Goal: Task Accomplishment & Management: Use online tool/utility

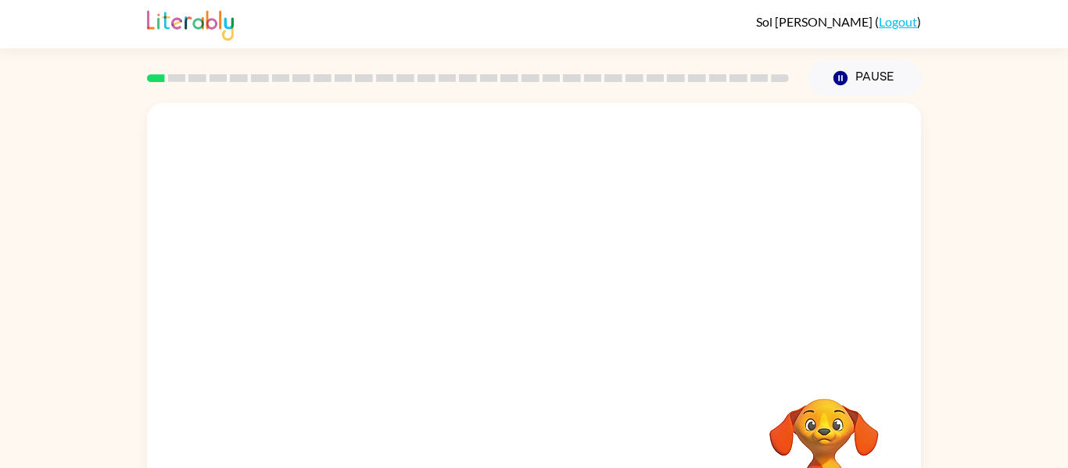
click at [837, 410] on video "Your browser must support playing .mp4 files to use Literably. Please try using…" at bounding box center [824, 453] width 156 height 156
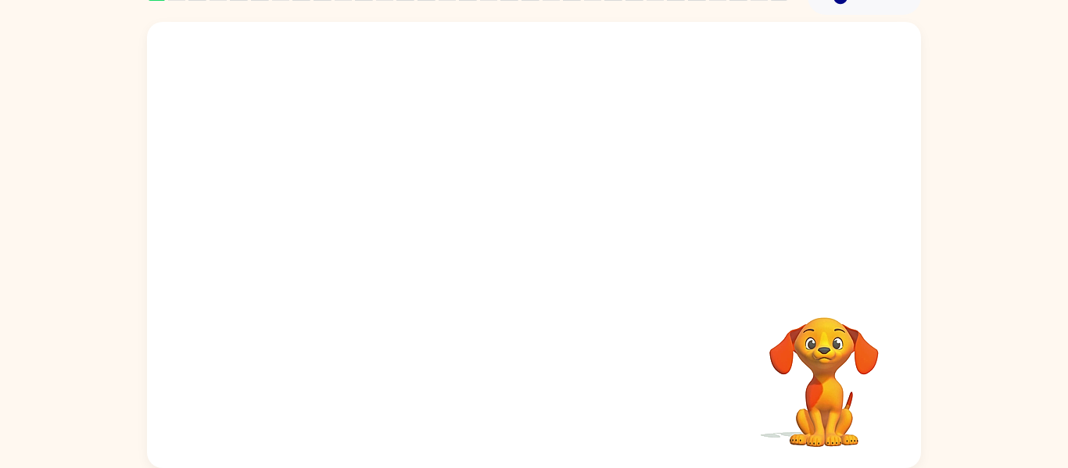
click at [998, 286] on div "Your browser must support playing .mp4 files to use Literably. Please try using…" at bounding box center [534, 242] width 1068 height 454
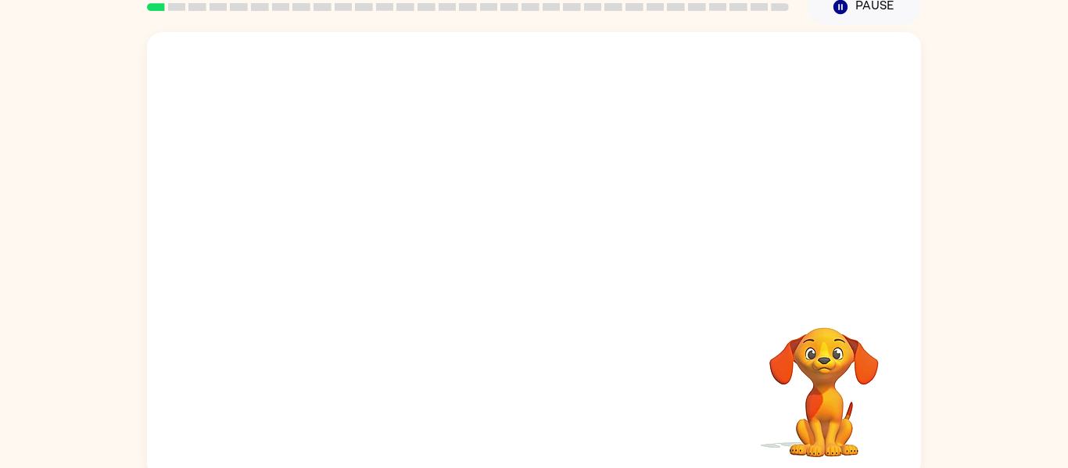
scroll to position [70, 0]
click at [533, 76] on video "Your browser must support playing .mp4 files to use Literably. Please try using…" at bounding box center [534, 164] width 774 height 263
click at [545, 80] on video "Your browser must support playing .mp4 files to use Literably. Please try using…" at bounding box center [534, 164] width 774 height 263
click at [569, 267] on div at bounding box center [534, 263] width 100 height 57
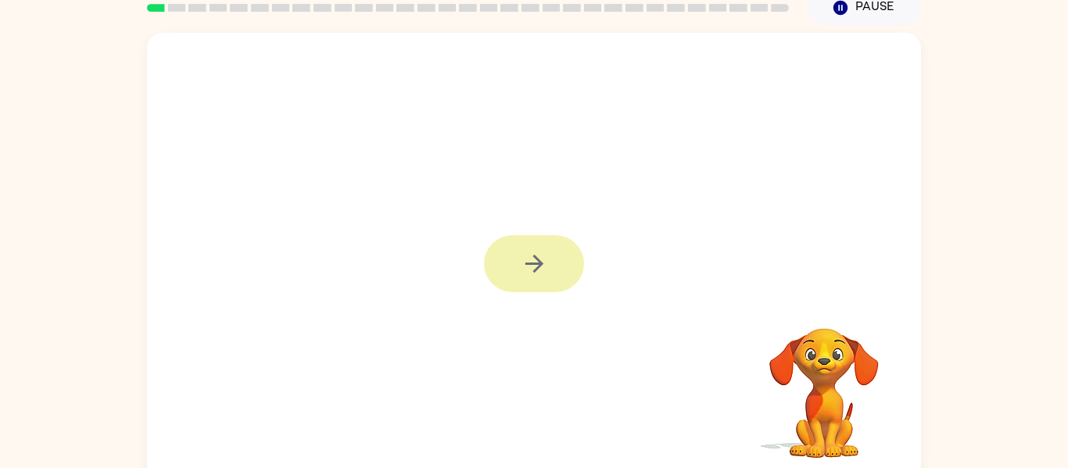
click at [577, 261] on button "button" at bounding box center [534, 263] width 100 height 57
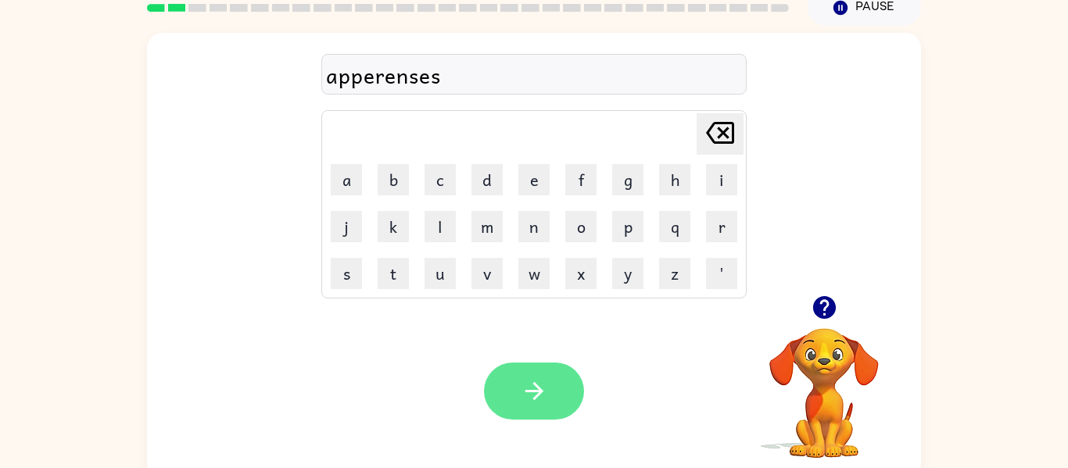
click at [544, 397] on icon "button" at bounding box center [534, 391] width 27 height 27
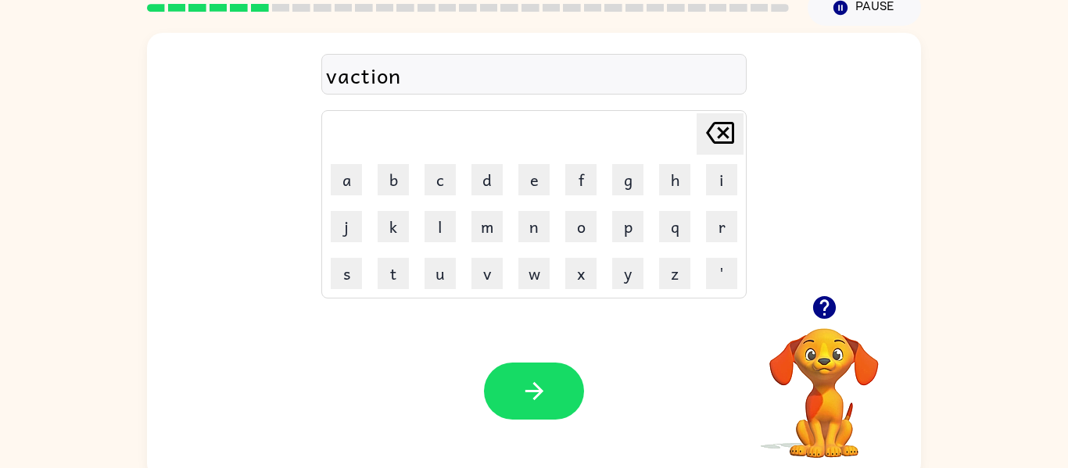
click at [363, 80] on div "vaction" at bounding box center [534, 75] width 416 height 33
click at [362, 70] on div "vaction" at bounding box center [534, 75] width 416 height 33
click at [361, 81] on div "vaction" at bounding box center [534, 75] width 416 height 33
click at [814, 388] on video "Your browser must support playing .mp4 files to use Literably. Please try using…" at bounding box center [824, 382] width 156 height 156
click at [838, 392] on video "Your browser must support playing .mp4 files to use Literably. Please try using…" at bounding box center [824, 382] width 156 height 156
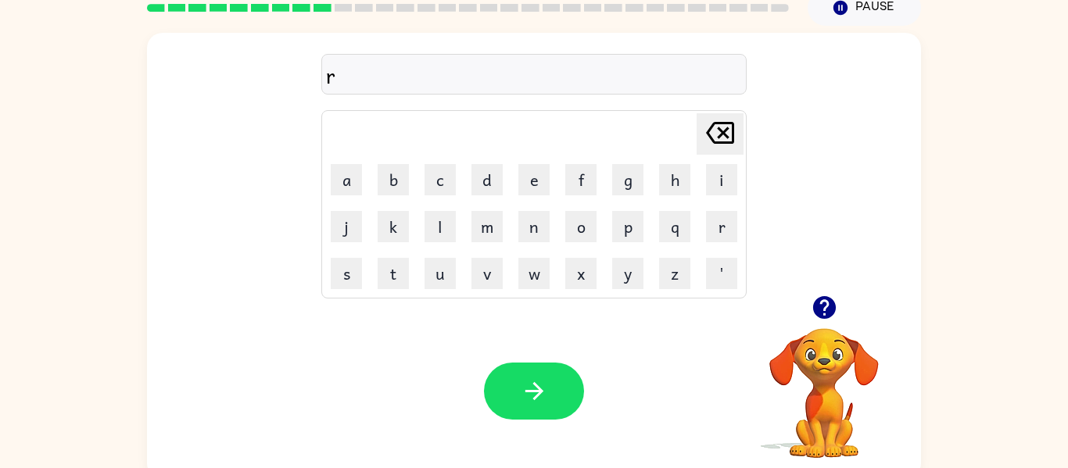
click at [834, 329] on video "Your browser must support playing .mp4 files to use Literably. Please try using…" at bounding box center [824, 382] width 156 height 156
click at [829, 307] on icon "button" at bounding box center [823, 307] width 23 height 23
click at [364, 72] on div "presschool" at bounding box center [534, 75] width 416 height 33
click at [373, 84] on div "preschool" at bounding box center [534, 75] width 416 height 33
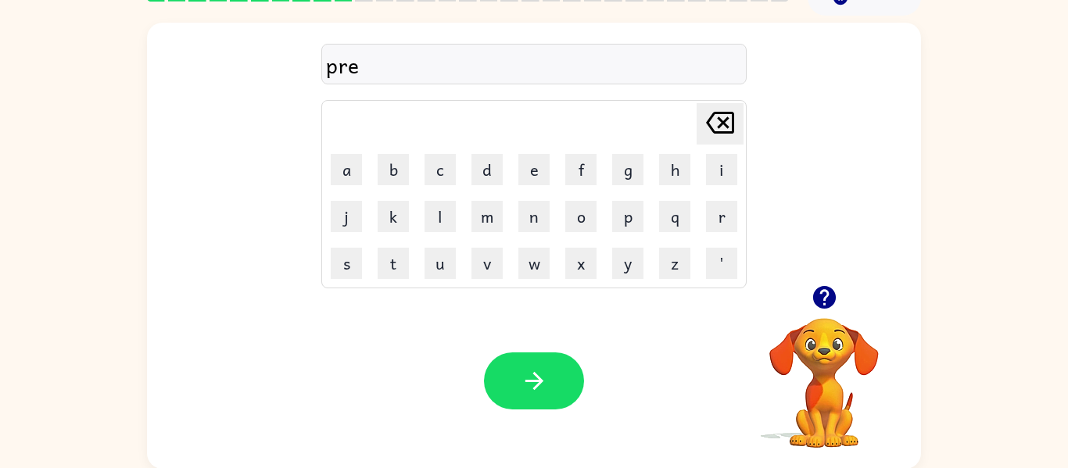
scroll to position [81, 0]
click at [420, 57] on div "pre" at bounding box center [534, 64] width 416 height 33
click at [416, 68] on div "pre" at bounding box center [534, 64] width 416 height 33
click at [833, 308] on icon "button" at bounding box center [824, 296] width 27 height 27
click at [415, 66] on div "listen" at bounding box center [534, 64] width 416 height 33
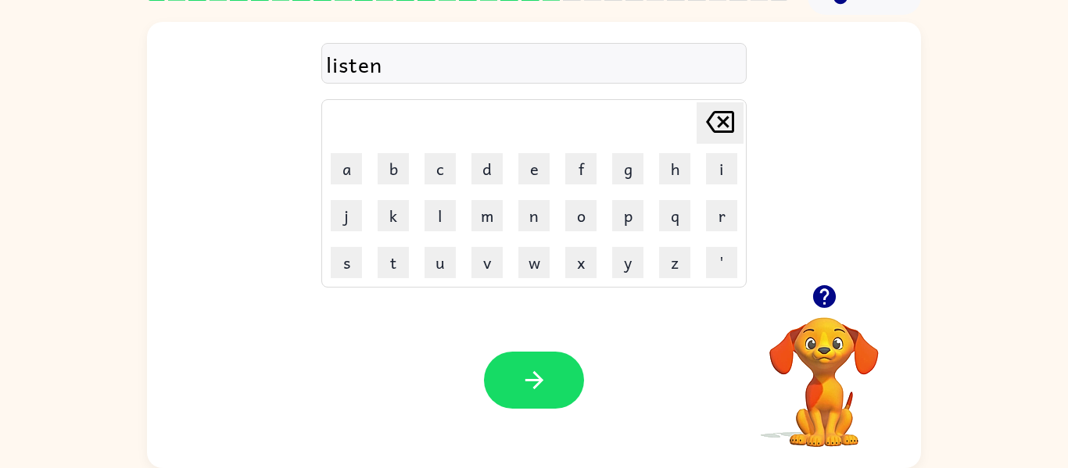
click at [417, 72] on div "listen" at bounding box center [534, 64] width 416 height 33
click at [446, 66] on div "listen" at bounding box center [534, 64] width 416 height 33
click at [476, 51] on div "listen" at bounding box center [534, 64] width 416 height 33
click at [841, 288] on button "button" at bounding box center [825, 297] width 40 height 40
click at [361, 71] on div "sustane" at bounding box center [534, 64] width 416 height 33
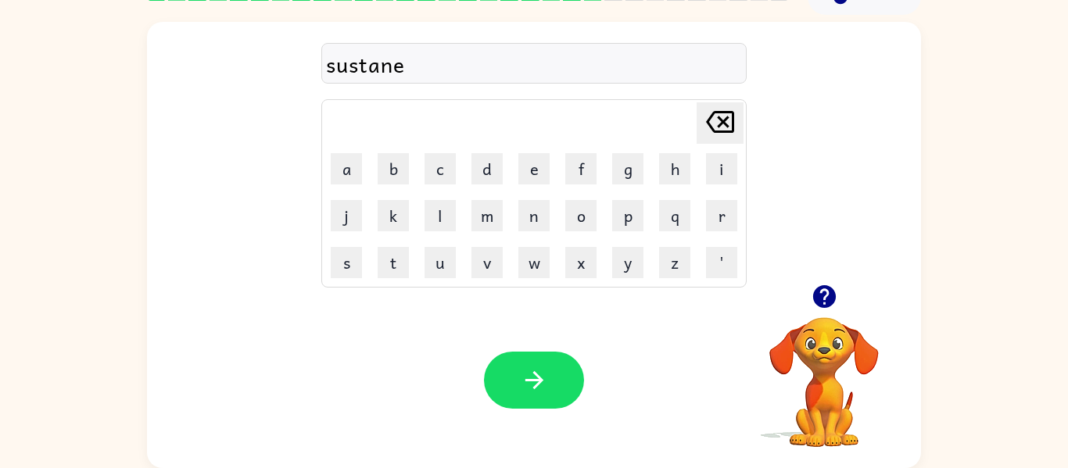
click at [361, 74] on div "sustane" at bounding box center [534, 64] width 416 height 33
click at [360, 74] on div "sustane" at bounding box center [534, 64] width 416 height 33
click at [522, 376] on icon "button" at bounding box center [534, 380] width 27 height 27
click at [835, 299] on icon "button" at bounding box center [823, 296] width 23 height 23
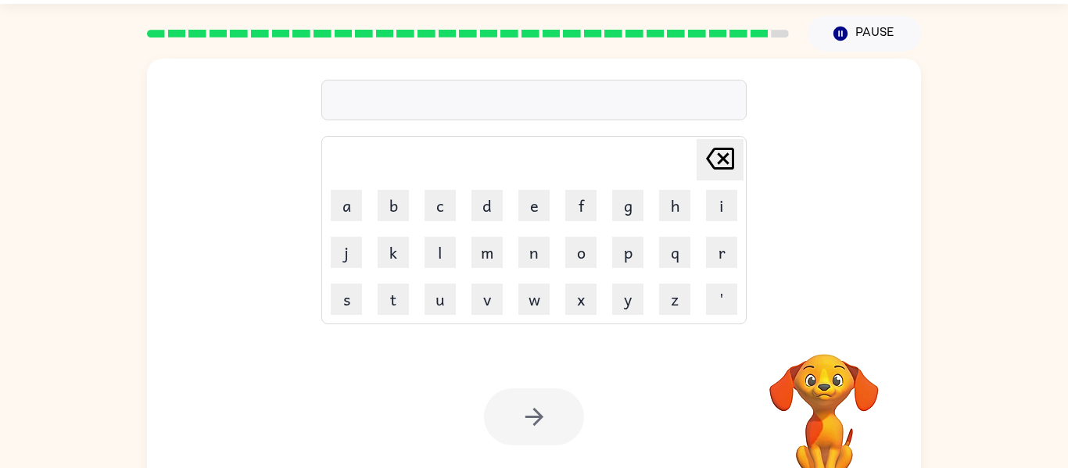
scroll to position [0, 0]
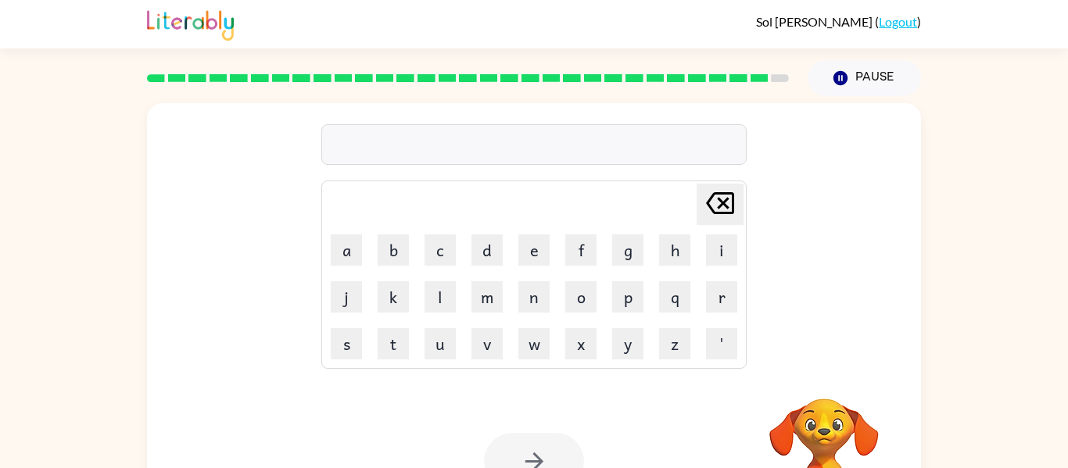
click at [762, 81] on rect at bounding box center [760, 78] width 18 height 8
click at [878, 81] on button "Pause Pause" at bounding box center [864, 78] width 113 height 36
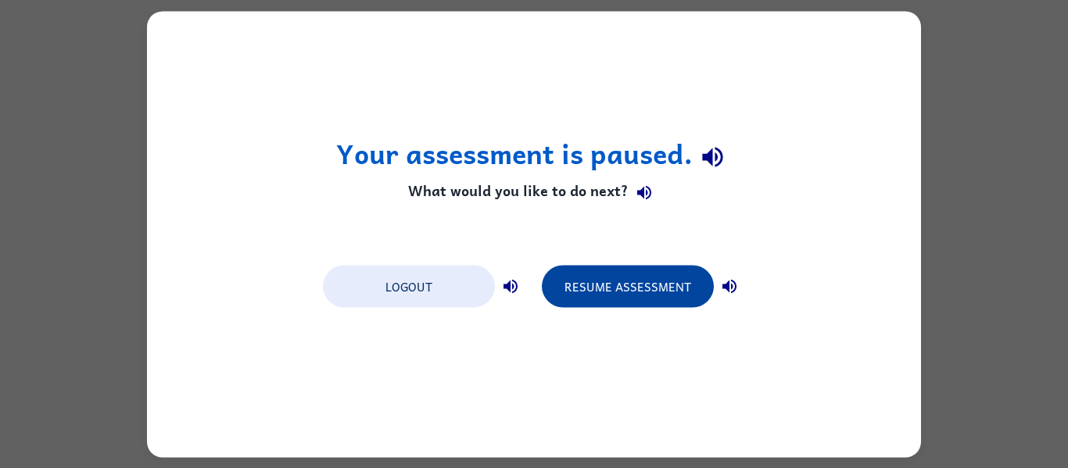
click at [680, 285] on button "Resume Assessment" at bounding box center [628, 286] width 172 height 42
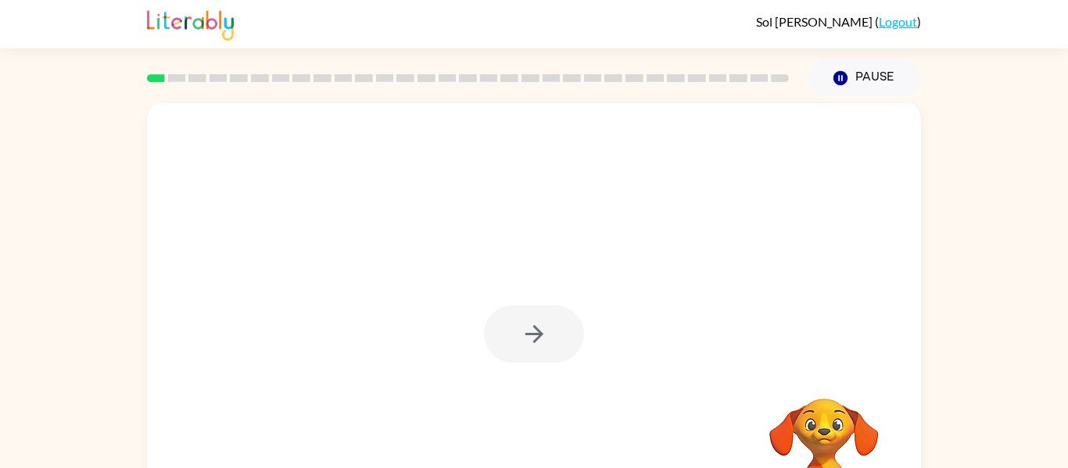
click at [507, 346] on div at bounding box center [534, 334] width 100 height 57
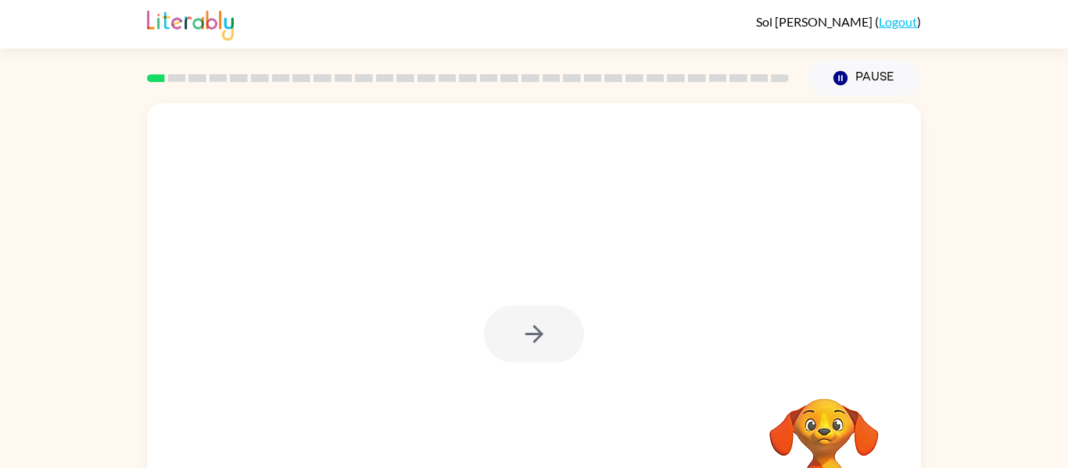
click at [507, 346] on div at bounding box center [534, 334] width 100 height 57
click at [507, 346] on button "button" at bounding box center [534, 334] width 100 height 57
click at [507, 346] on div at bounding box center [534, 334] width 100 height 57
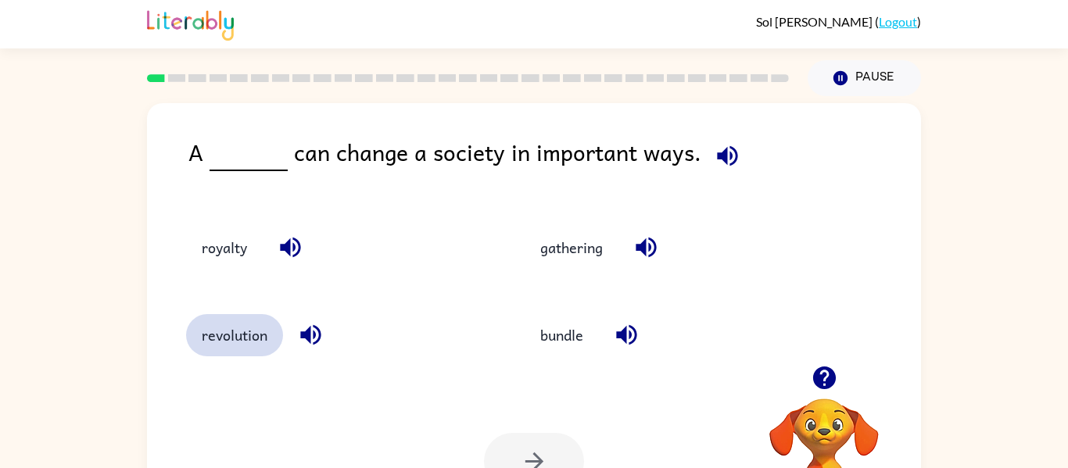
click at [252, 339] on button "revolution" at bounding box center [234, 335] width 97 height 42
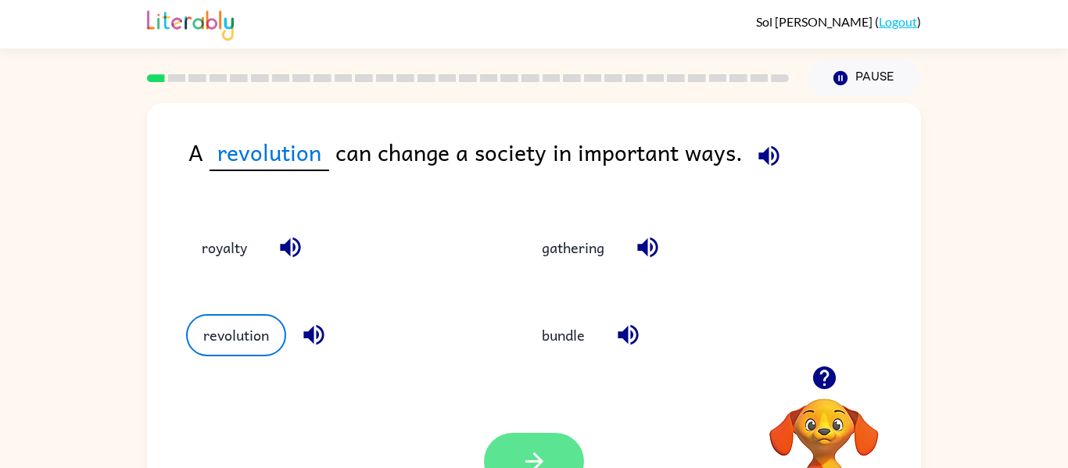
click at [520, 436] on button "button" at bounding box center [534, 461] width 100 height 57
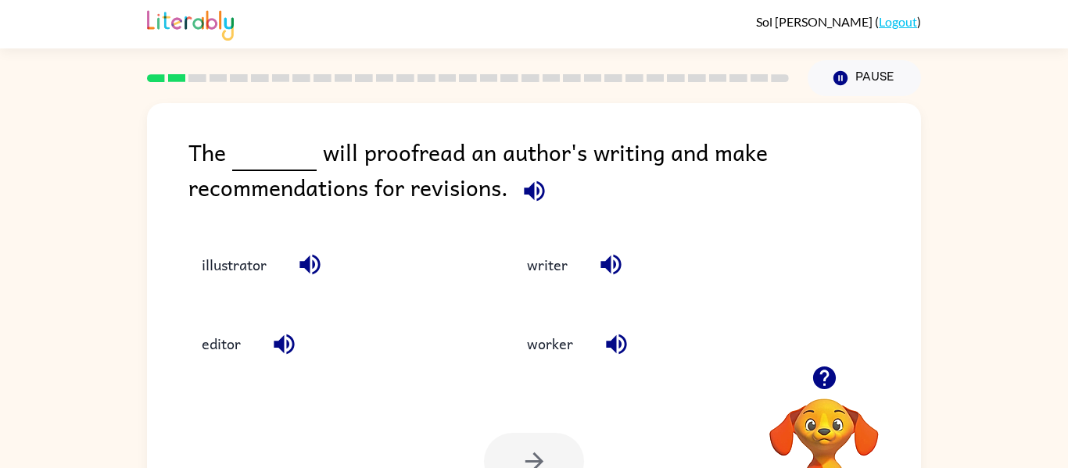
click at [543, 188] on icon "button" at bounding box center [534, 191] width 27 height 27
click at [540, 186] on icon "button" at bounding box center [534, 191] width 20 height 20
click at [522, 187] on icon "button" at bounding box center [534, 191] width 27 height 27
click at [537, 195] on icon "button" at bounding box center [534, 191] width 27 height 27
click at [539, 188] on icon "button" at bounding box center [534, 191] width 27 height 27
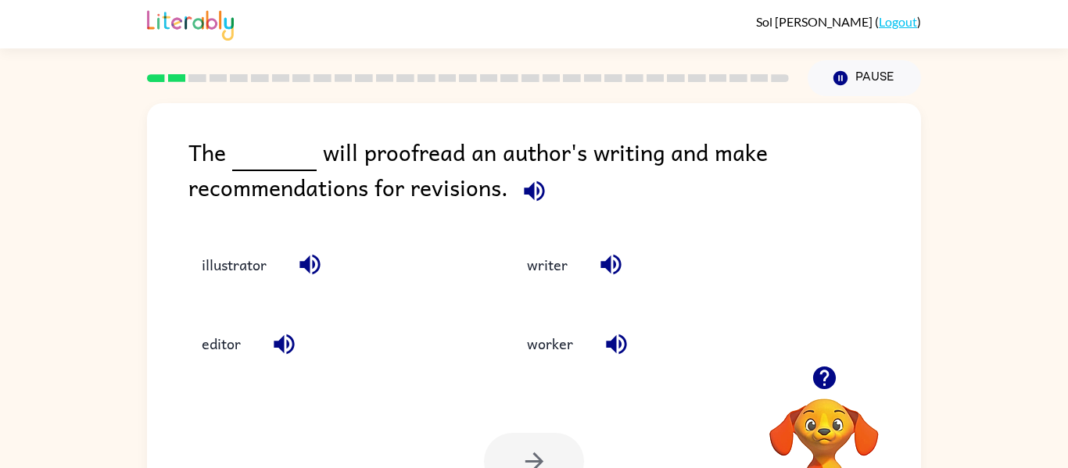
click at [535, 181] on icon "button" at bounding box center [534, 191] width 20 height 20
click at [225, 264] on button "illustrator" at bounding box center [234, 265] width 96 height 42
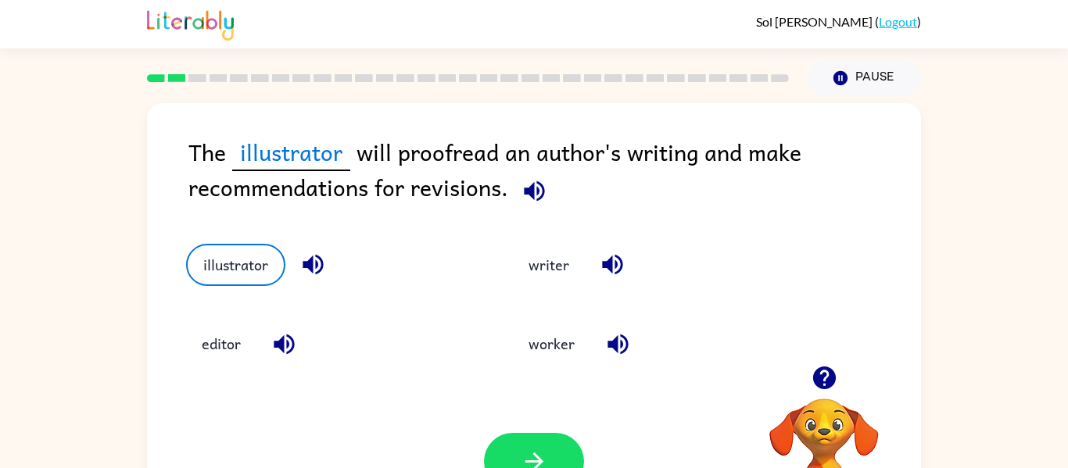
click at [531, 186] on icon "button" at bounding box center [534, 191] width 20 height 20
click at [547, 183] on button "button" at bounding box center [535, 191] width 40 height 40
click at [522, 192] on icon "button" at bounding box center [534, 191] width 27 height 27
click at [543, 195] on icon "button" at bounding box center [534, 191] width 27 height 27
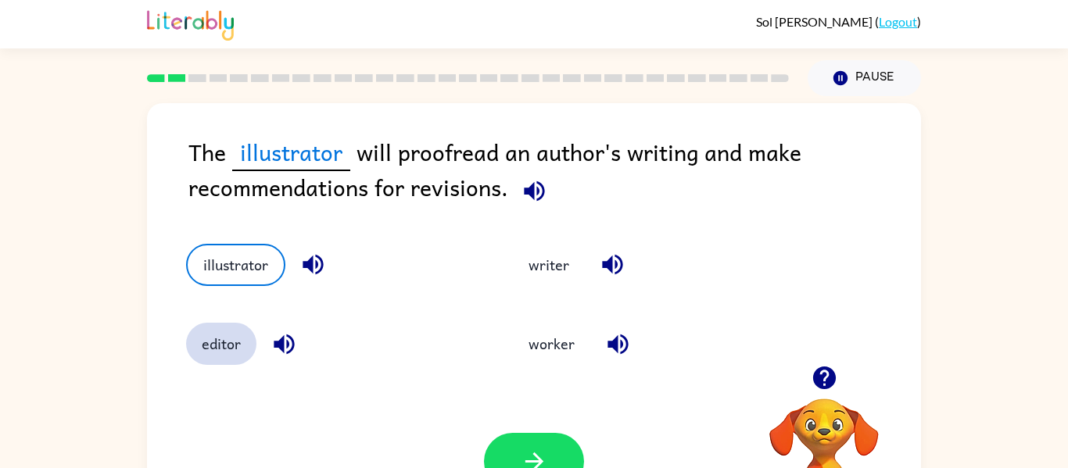
click at [203, 340] on button "editor" at bounding box center [221, 344] width 70 height 42
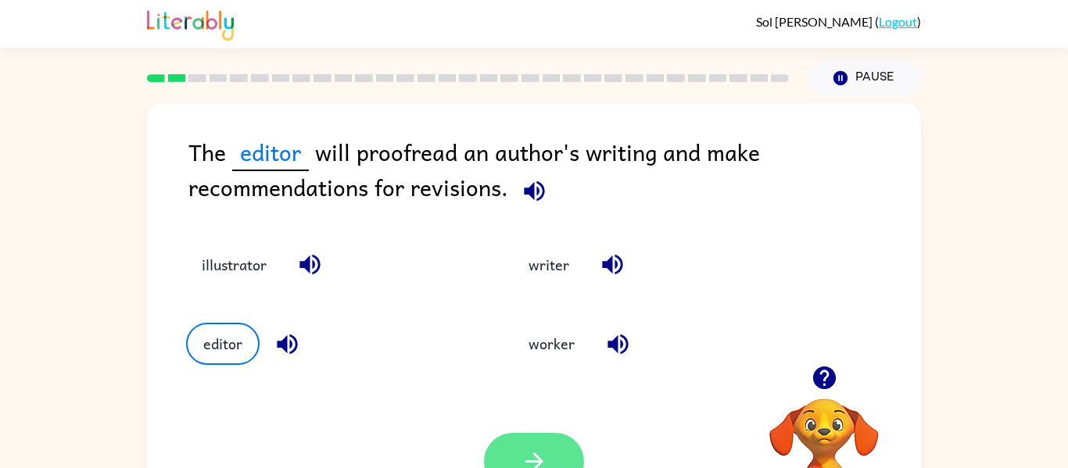
click at [553, 454] on button "button" at bounding box center [534, 461] width 100 height 57
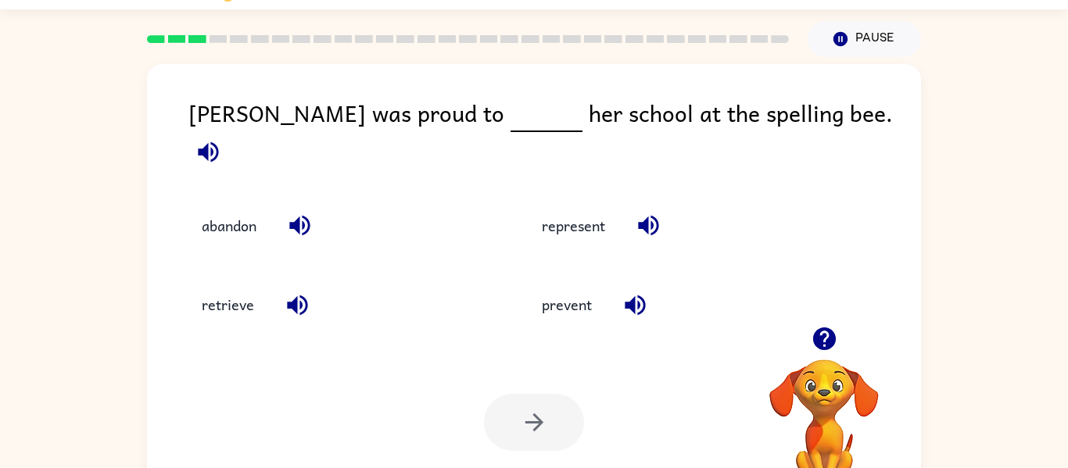
scroll to position [40, 0]
click at [561, 216] on button "represent" at bounding box center [573, 225] width 95 height 42
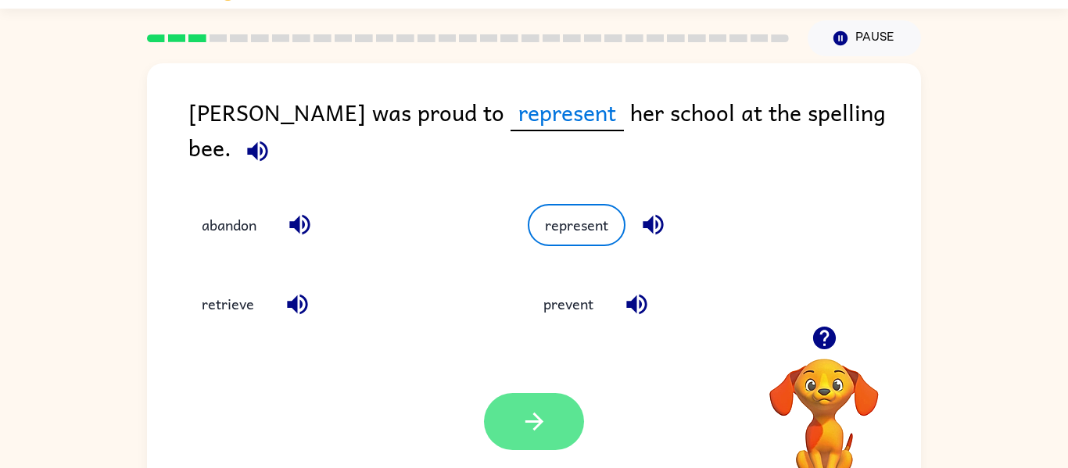
click at [522, 434] on icon "button" at bounding box center [534, 421] width 27 height 27
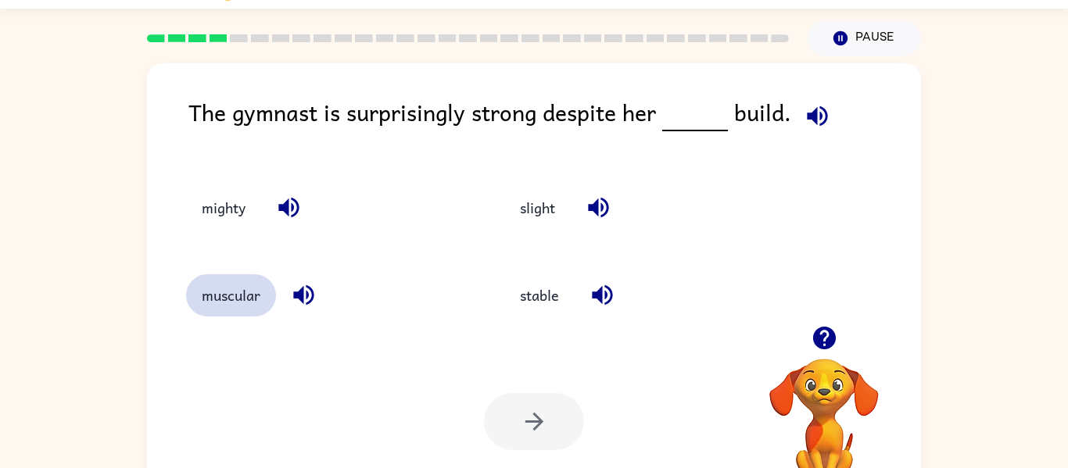
click at [241, 289] on button "muscular" at bounding box center [231, 295] width 90 height 42
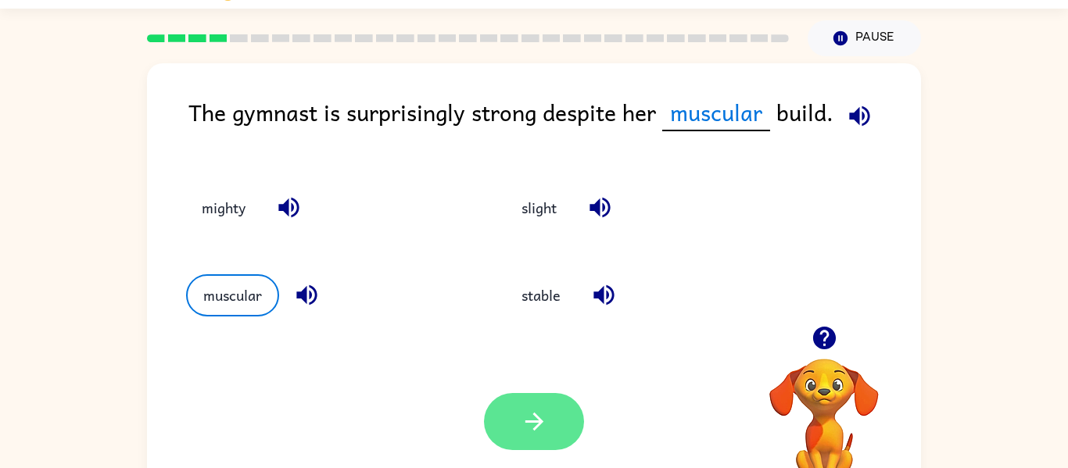
click at [521, 410] on icon "button" at bounding box center [534, 421] width 27 height 27
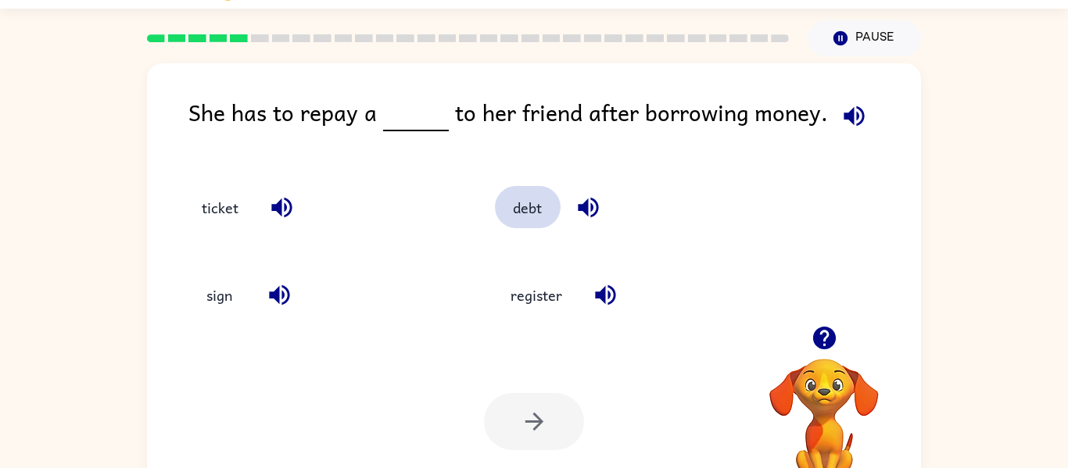
click at [511, 190] on button "debt" at bounding box center [528, 207] width 66 height 42
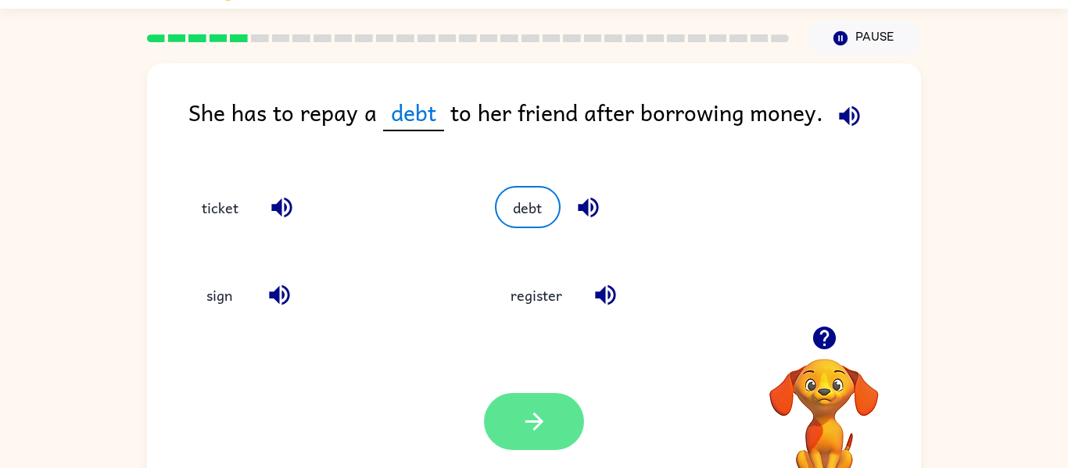
click at [545, 422] on icon "button" at bounding box center [534, 421] width 27 height 27
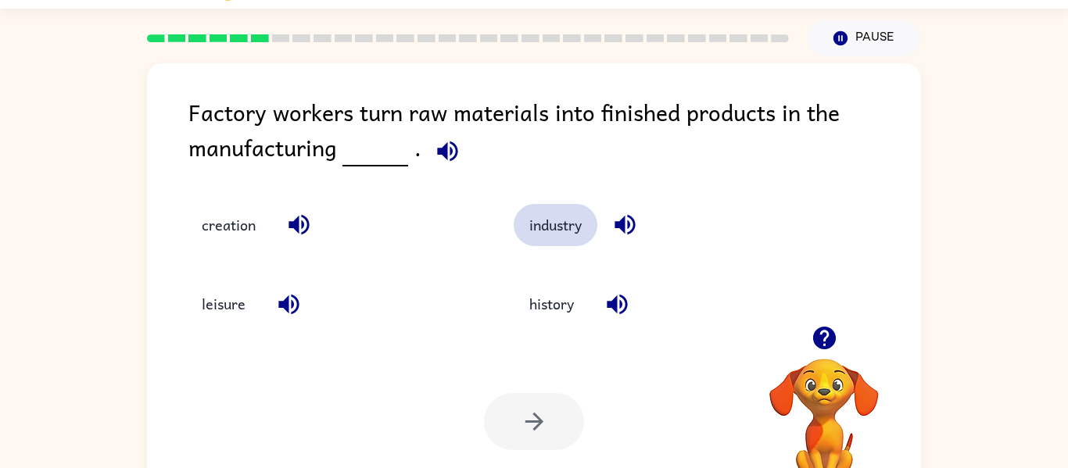
click at [567, 238] on button "industry" at bounding box center [556, 225] width 84 height 42
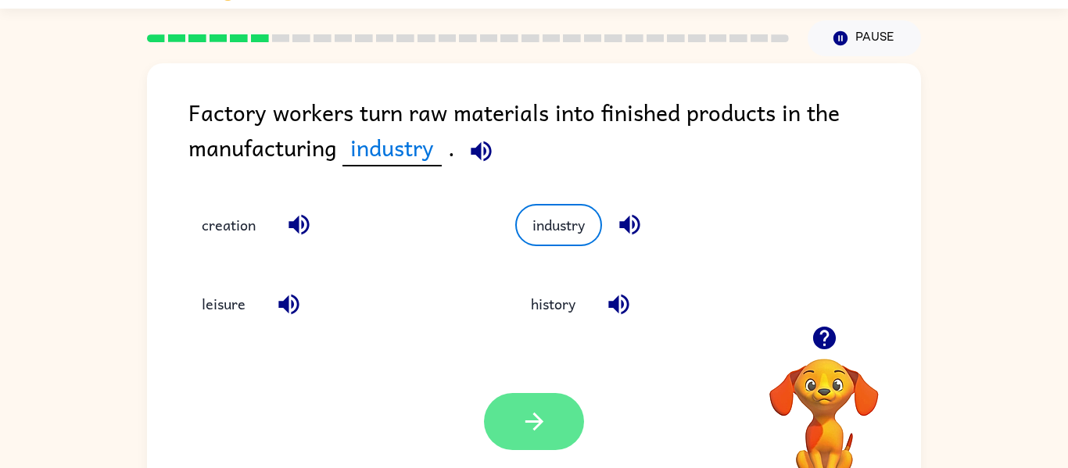
click at [528, 436] on icon "button" at bounding box center [534, 421] width 27 height 27
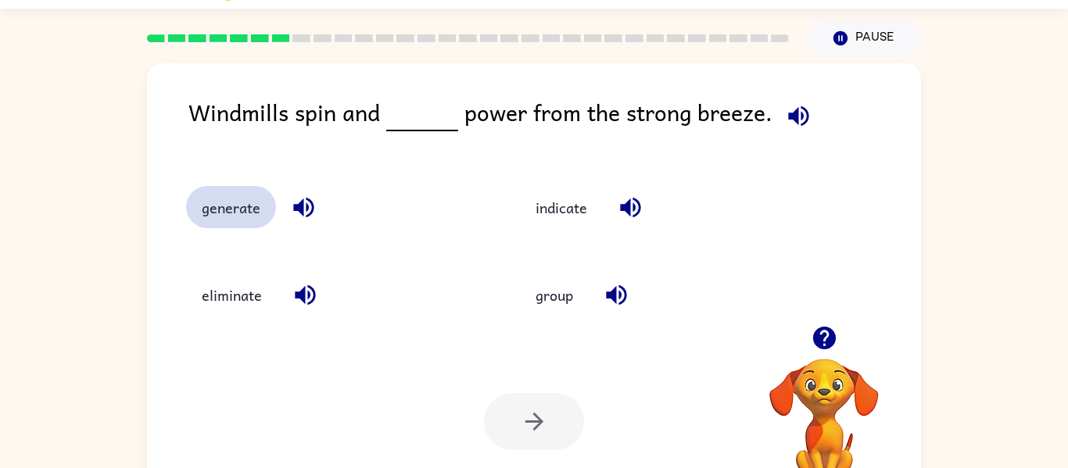
click at [217, 196] on button "generate" at bounding box center [231, 207] width 90 height 42
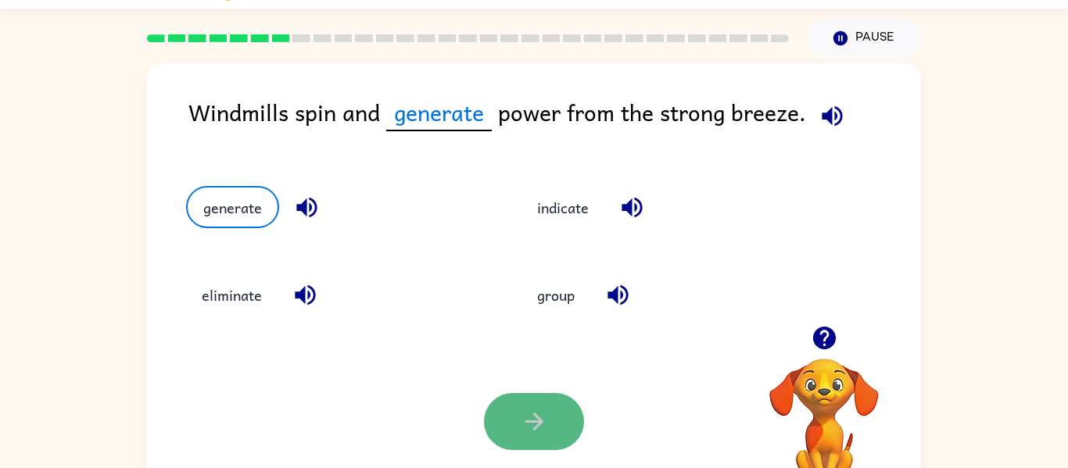
click at [530, 396] on button "button" at bounding box center [534, 421] width 100 height 57
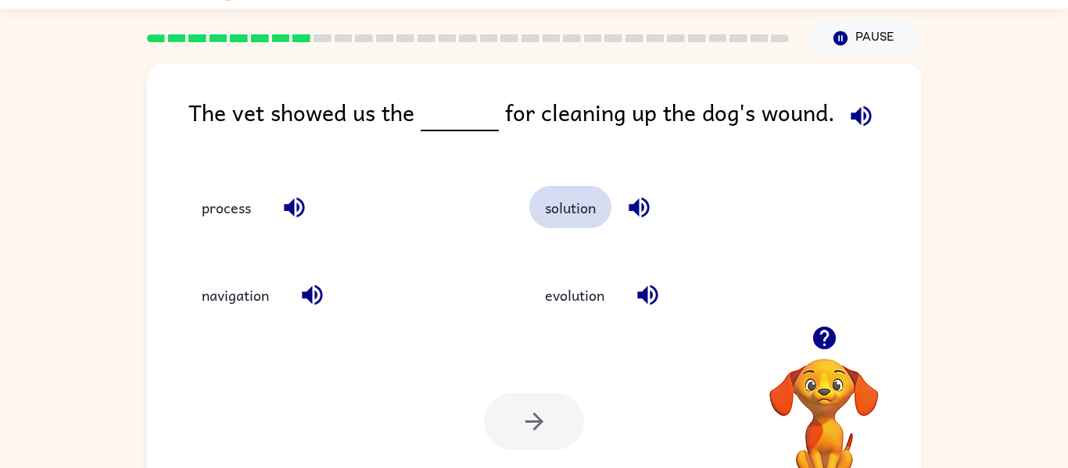
click at [576, 211] on button "solution" at bounding box center [570, 207] width 82 height 42
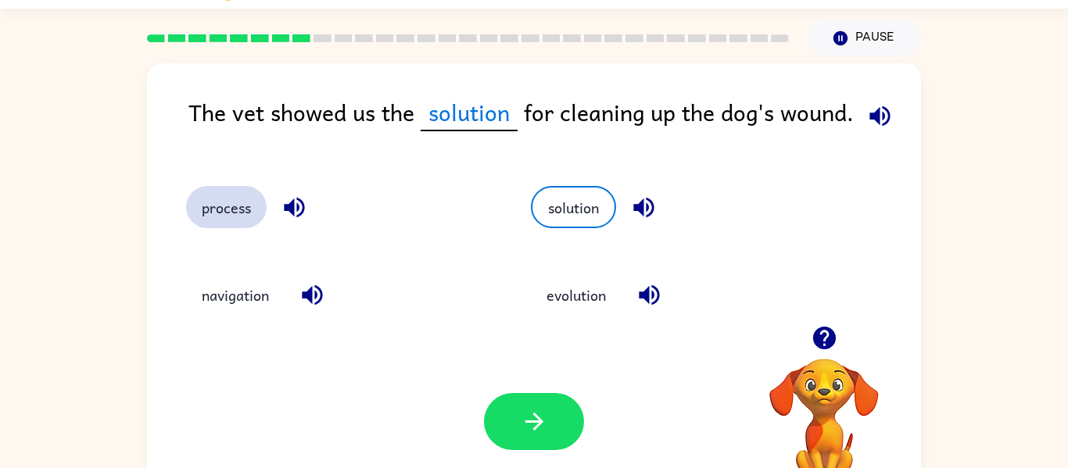
click at [235, 221] on button "process" at bounding box center [226, 207] width 81 height 42
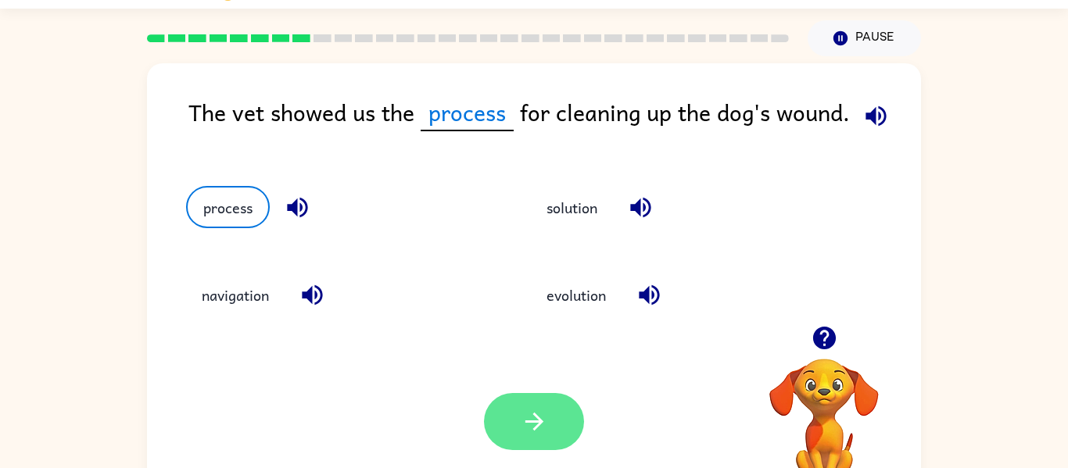
click at [543, 437] on button "button" at bounding box center [534, 421] width 100 height 57
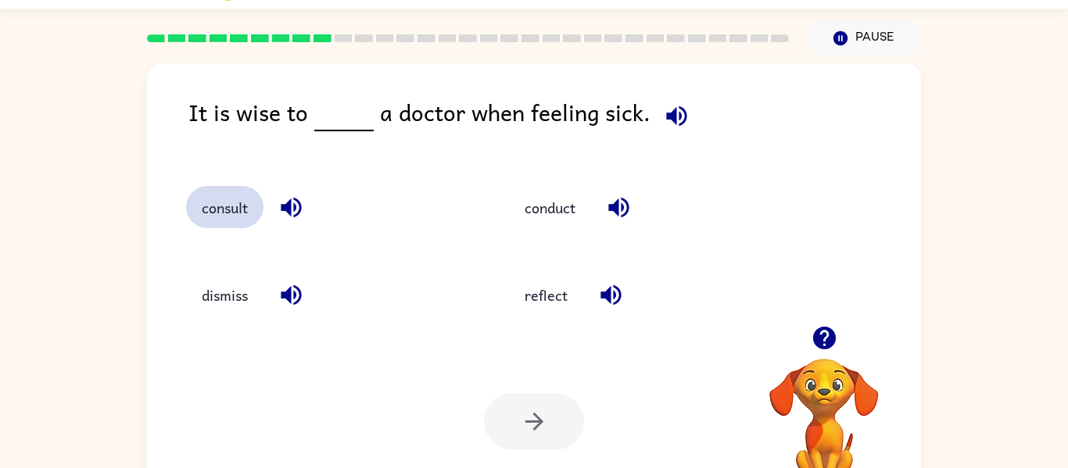
click at [232, 209] on button "consult" at bounding box center [224, 207] width 77 height 42
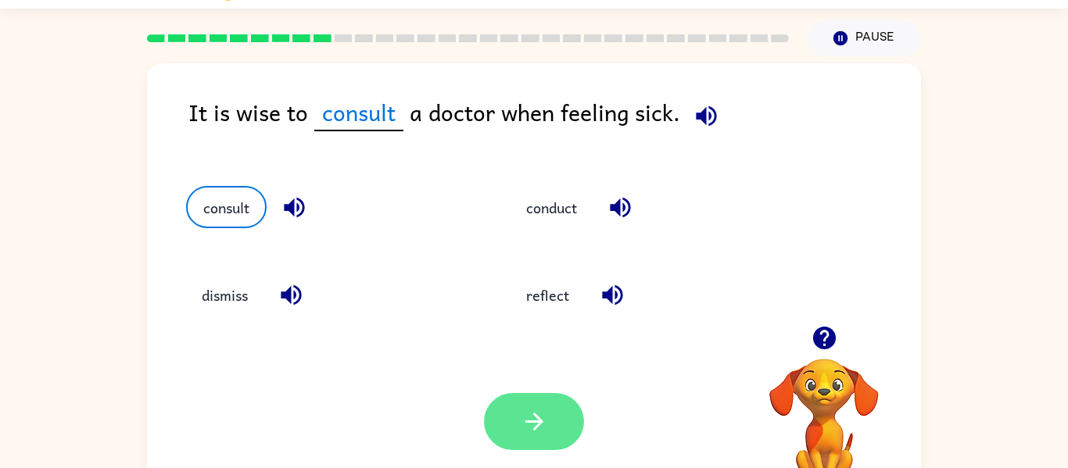
click at [549, 414] on button "button" at bounding box center [534, 421] width 100 height 57
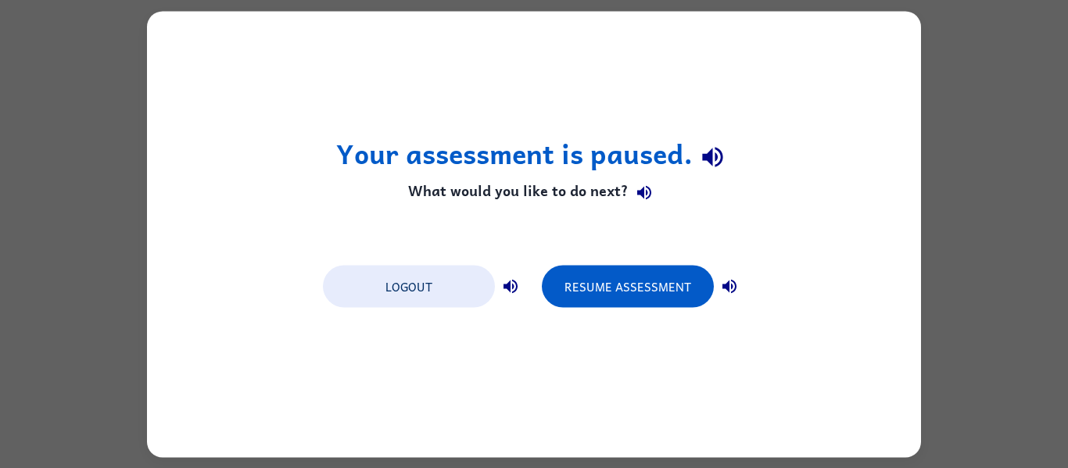
scroll to position [0, 0]
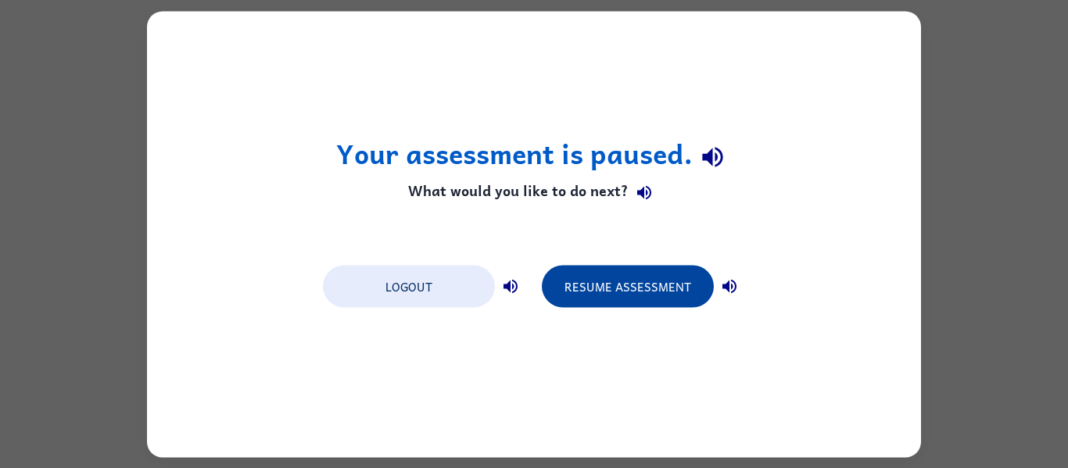
click at [635, 294] on button "Resume Assessment" at bounding box center [628, 286] width 172 height 42
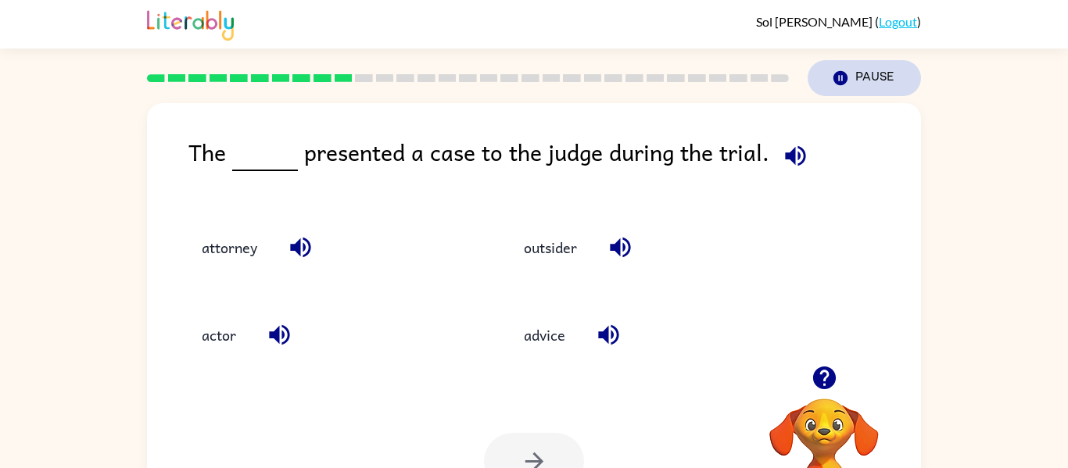
click at [876, 73] on button "Pause Pause" at bounding box center [864, 78] width 113 height 36
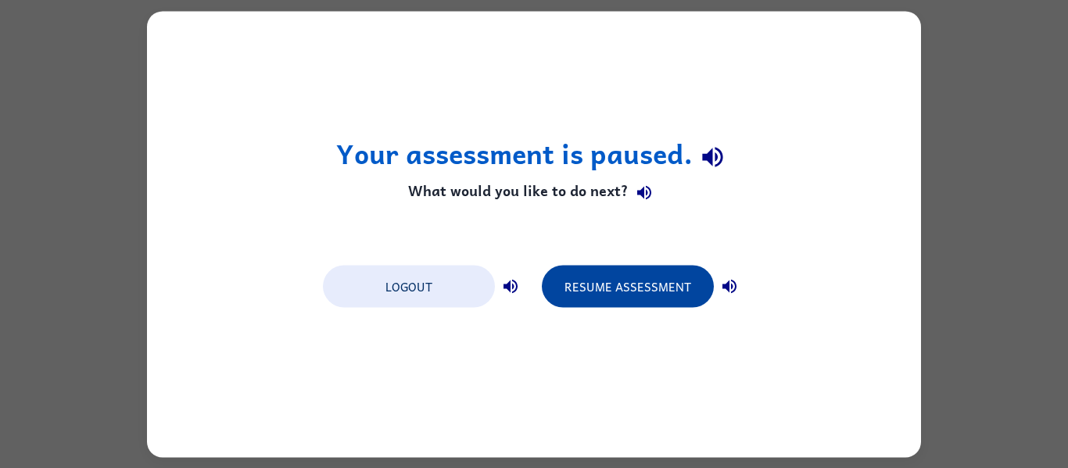
click at [651, 291] on button "Resume Assessment" at bounding box center [628, 286] width 172 height 42
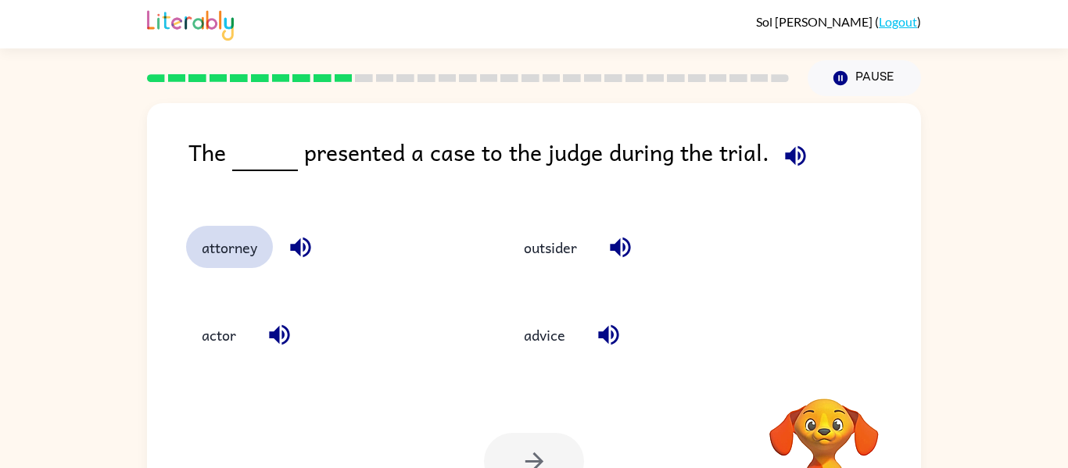
click at [234, 251] on button "attorney" at bounding box center [229, 247] width 87 height 42
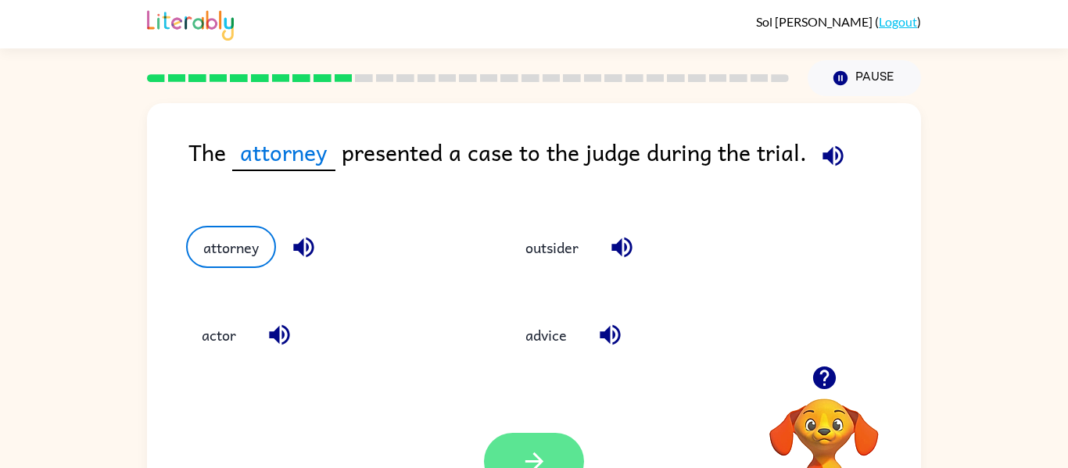
click at [549, 439] on button "button" at bounding box center [534, 461] width 100 height 57
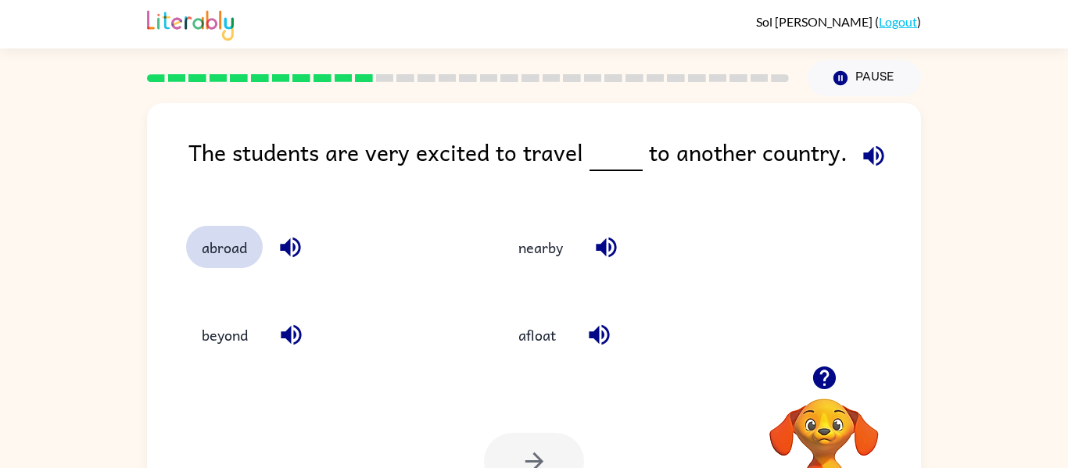
click at [244, 236] on button "abroad" at bounding box center [224, 247] width 77 height 42
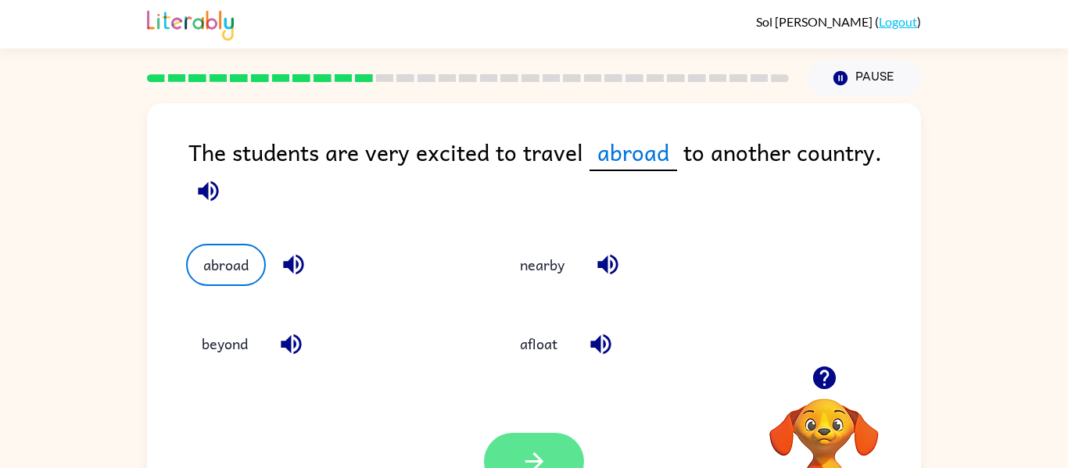
click at [547, 453] on icon "button" at bounding box center [534, 461] width 27 height 27
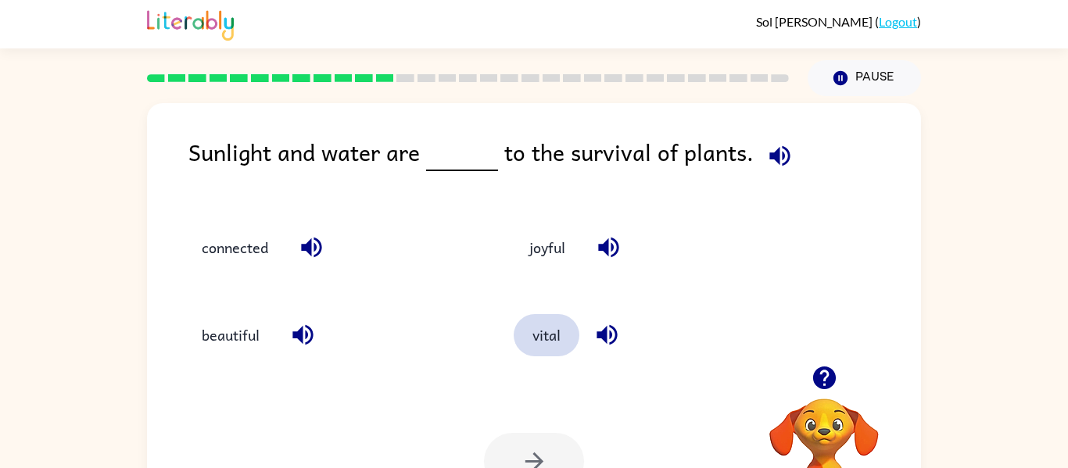
click at [565, 321] on button "vital" at bounding box center [547, 335] width 66 height 42
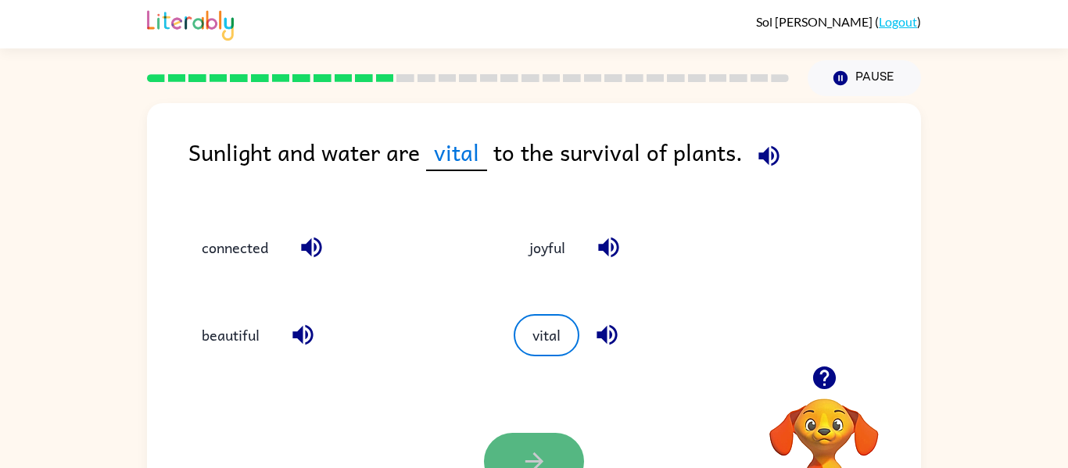
click at [538, 446] on button "button" at bounding box center [534, 461] width 100 height 57
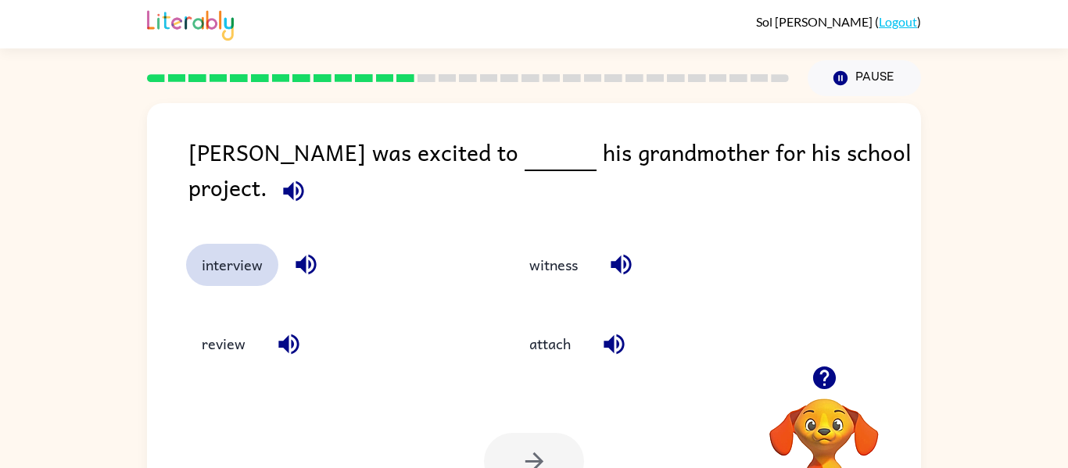
click at [231, 253] on button "interview" at bounding box center [232, 265] width 92 height 42
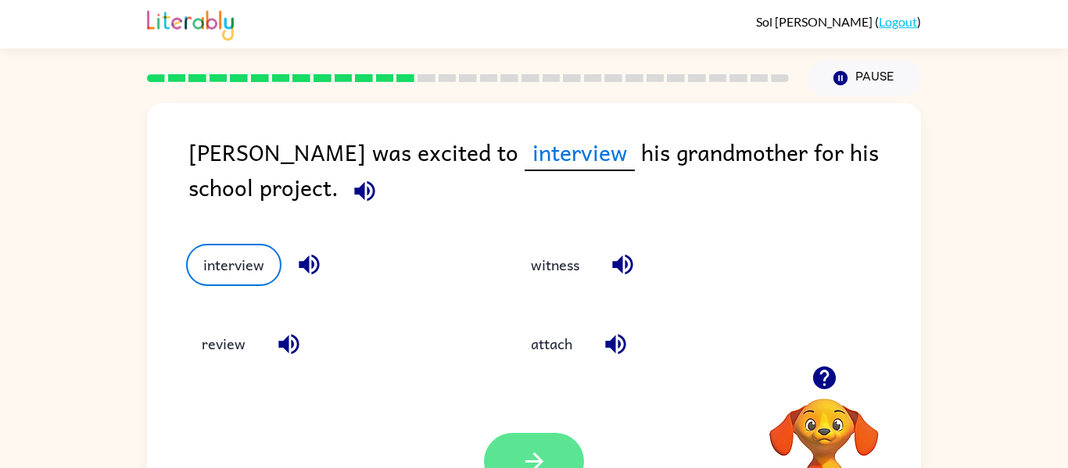
click at [516, 449] on button "button" at bounding box center [534, 461] width 100 height 57
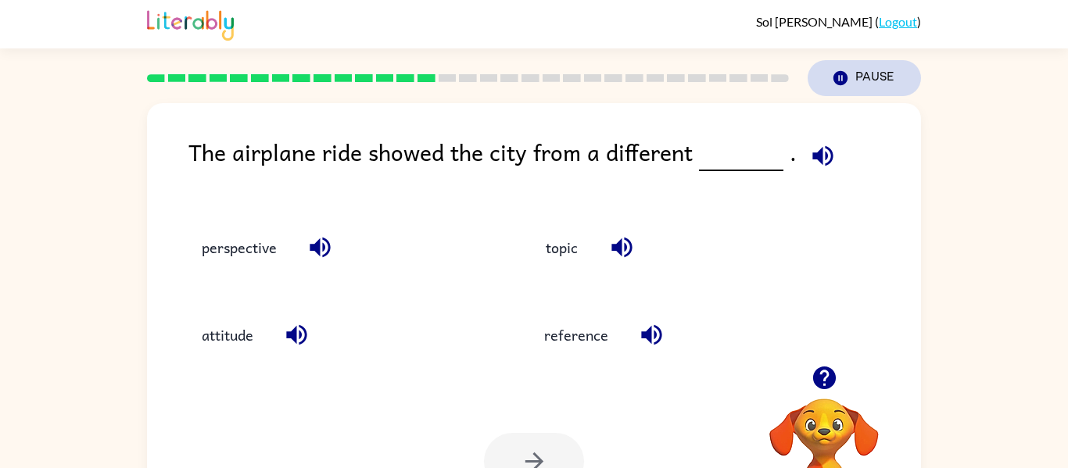
click at [881, 82] on button "Pause Pause" at bounding box center [864, 78] width 113 height 36
